Goal: Task Accomplishment & Management: Manage account settings

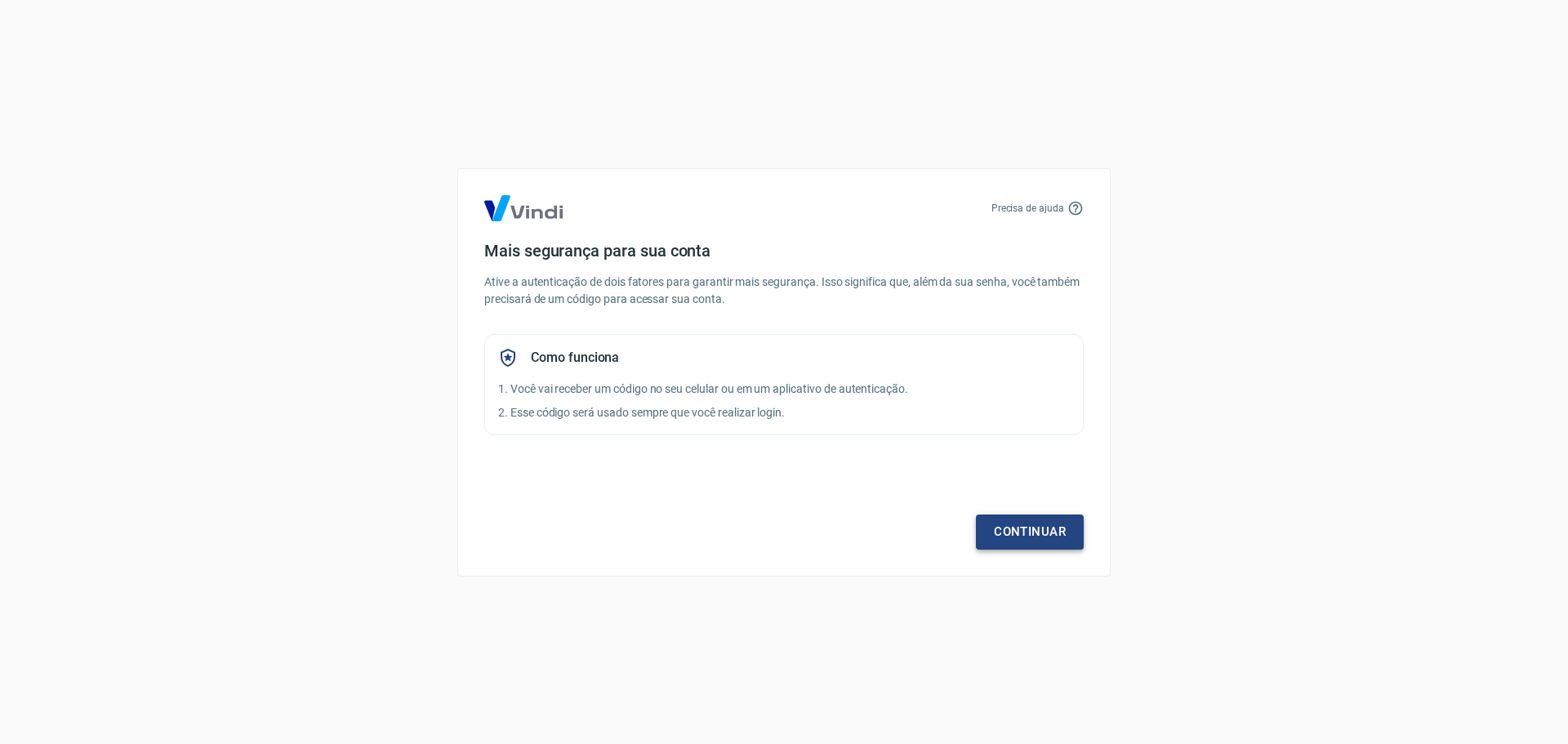
click at [1064, 546] on link "Continuar" at bounding box center [1030, 531] width 108 height 34
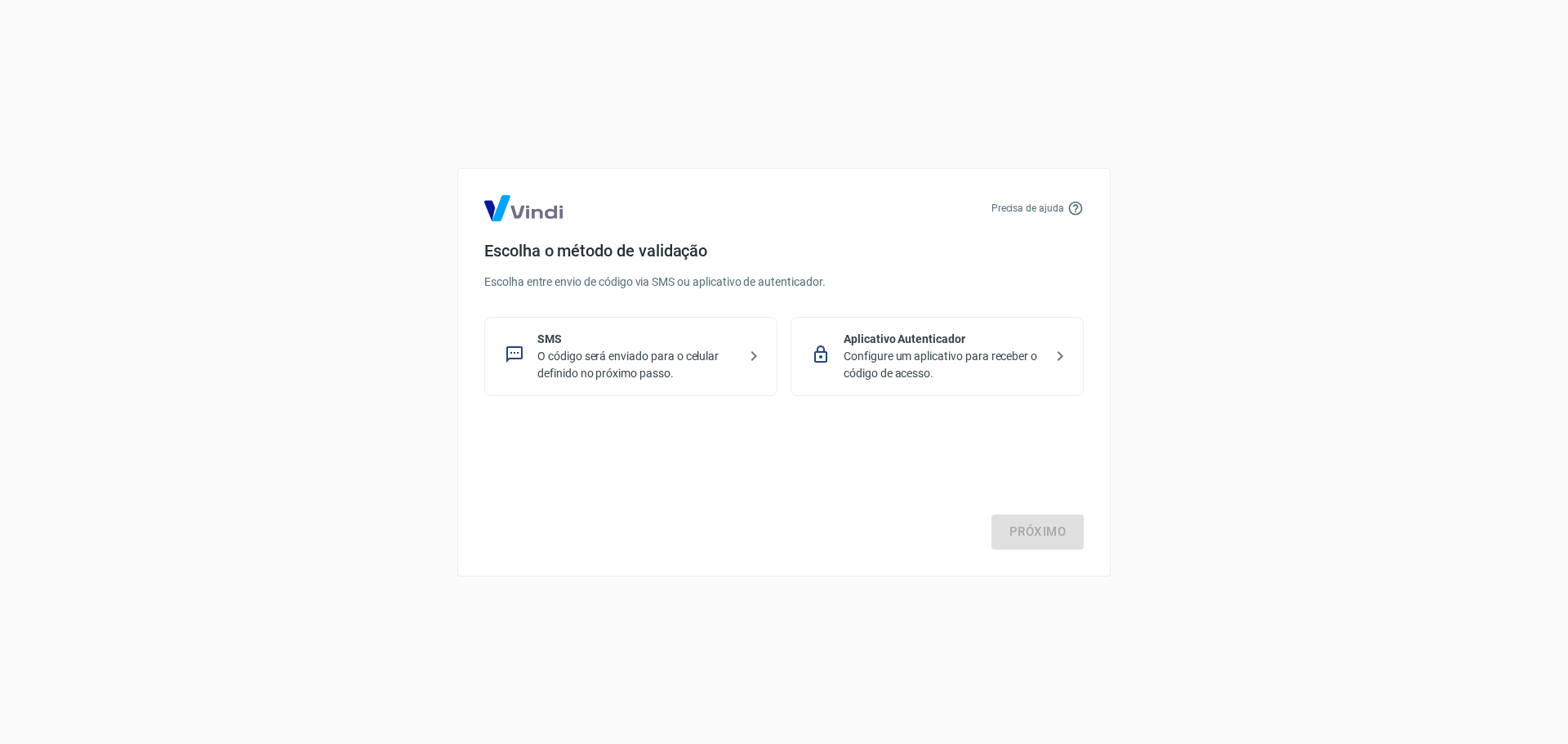
click at [914, 365] on p "Configure um aplicativo para receber o código de acesso." at bounding box center [944, 365] width 201 height 34
click at [1001, 498] on div "Próximo" at bounding box center [784, 483] width 600 height 134
click at [1020, 534] on link "Próximo" at bounding box center [1038, 531] width 92 height 34
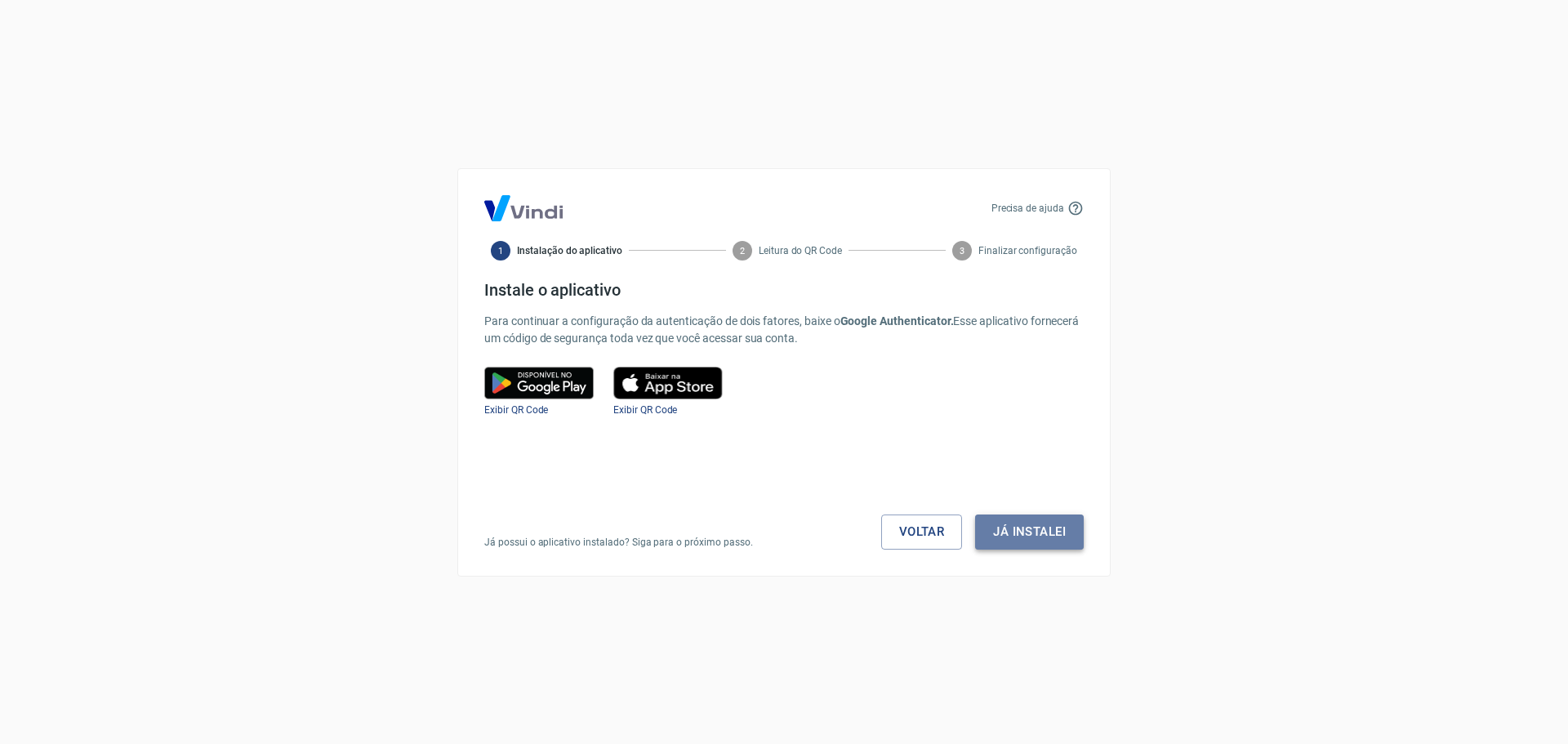
click at [1030, 532] on button "Já instalei" at bounding box center [1030, 531] width 109 height 34
